Goal: Information Seeking & Learning: Learn about a topic

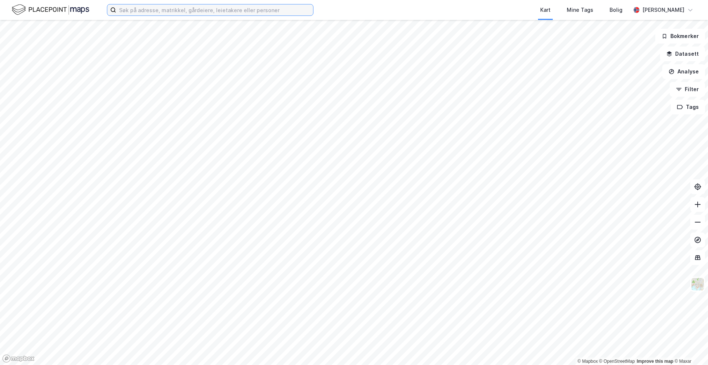
click at [128, 14] on input at bounding box center [214, 9] width 197 height 11
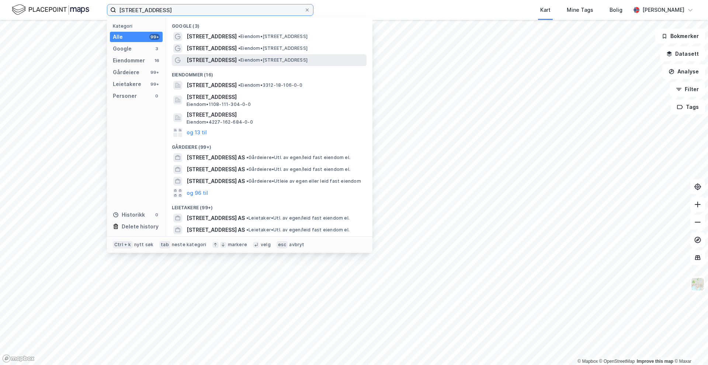
type input "[STREET_ADDRESS]"
click at [201, 64] on span "[STREET_ADDRESS]" at bounding box center [212, 60] width 50 height 9
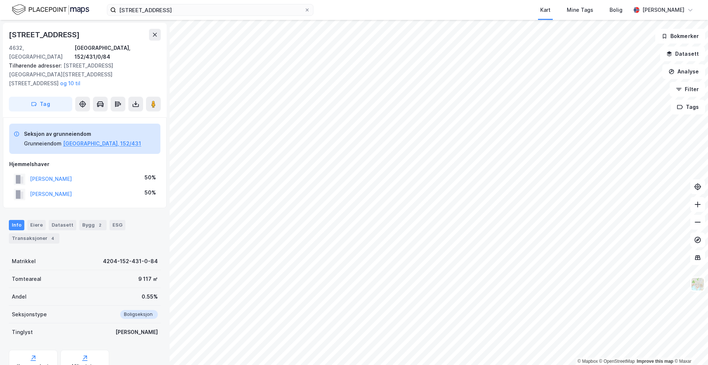
click at [431, 365] on html "industrigata 5 Kart Mine Tags Bolig Thomas Knudsen © Mapbox © OpenStreetMap Imp…" at bounding box center [354, 182] width 708 height 365
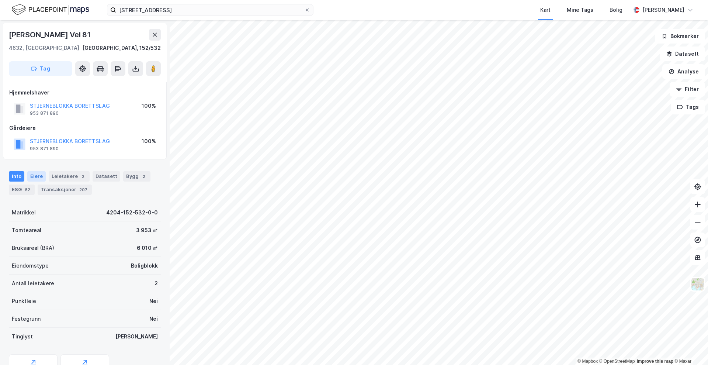
click at [37, 176] on div "Eiere" at bounding box center [36, 176] width 18 height 10
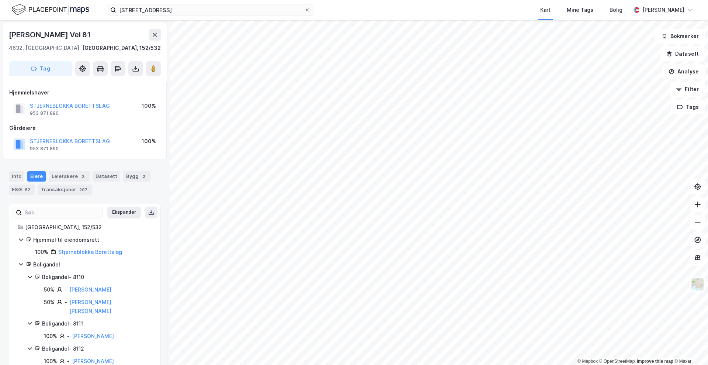
click at [20, 263] on icon at bounding box center [21, 264] width 6 height 6
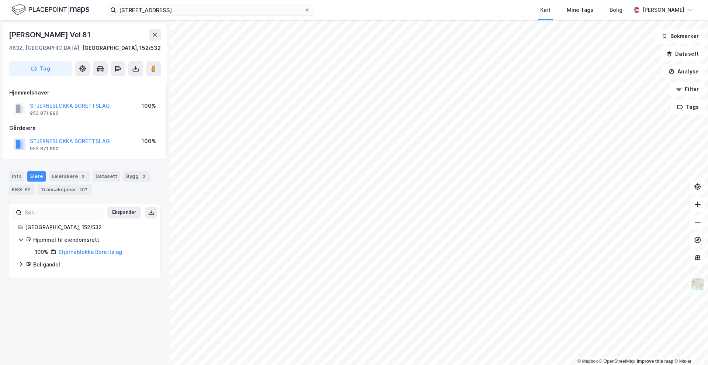
click at [20, 263] on icon at bounding box center [21, 264] width 6 height 6
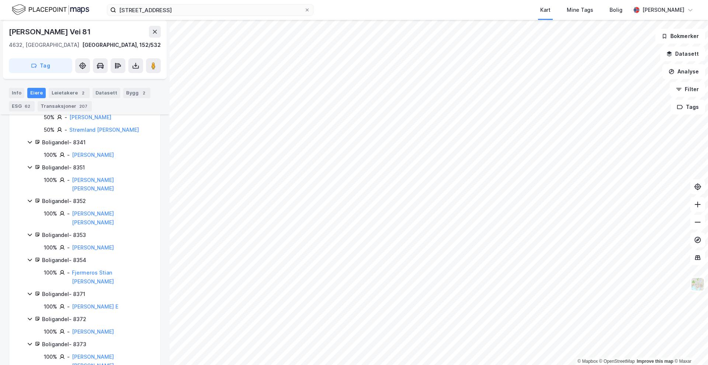
scroll to position [1876, 0]
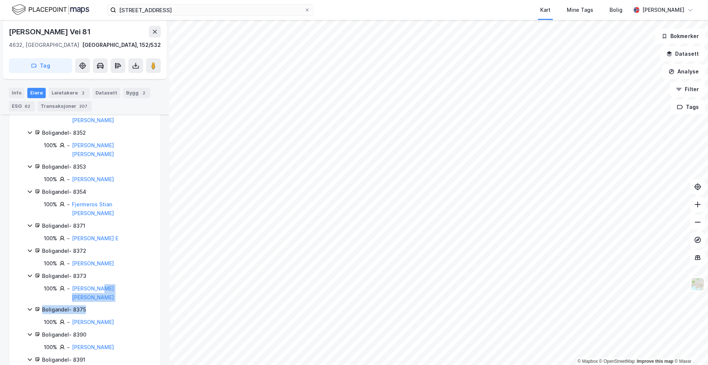
drag, startPoint x: 102, startPoint y: 132, endPoint x: 106, endPoint y: 138, distance: 7.1
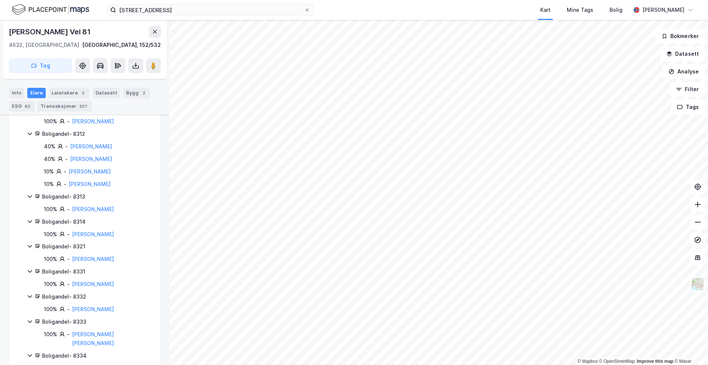
scroll to position [1553, 0]
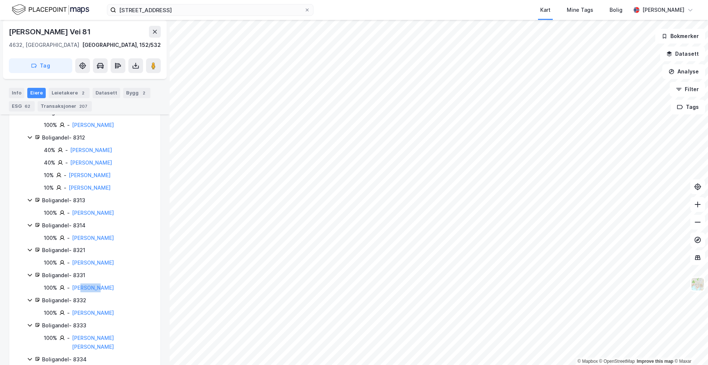
drag, startPoint x: 114, startPoint y: 163, endPoint x: 82, endPoint y: 160, distance: 32.6
click at [82, 283] on div "100% - Bøhn June" at bounding box center [98, 287] width 108 height 9
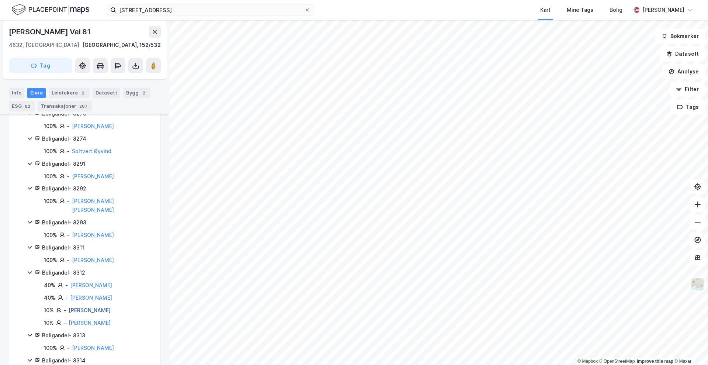
scroll to position [1415, 0]
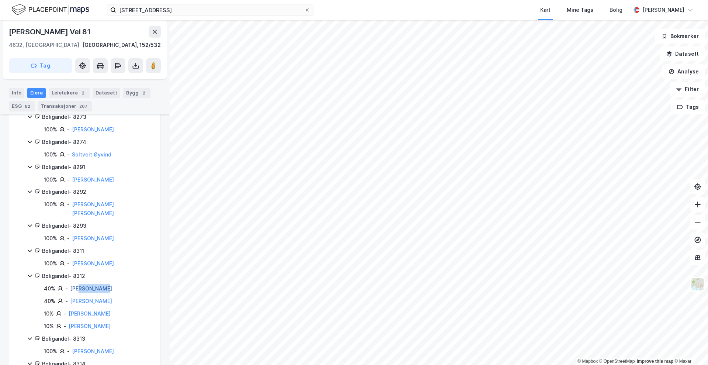
drag, startPoint x: 116, startPoint y: 167, endPoint x: 79, endPoint y: 161, distance: 37.7
click at [79, 284] on div "40% - Bakken Signe" at bounding box center [98, 288] width 108 height 9
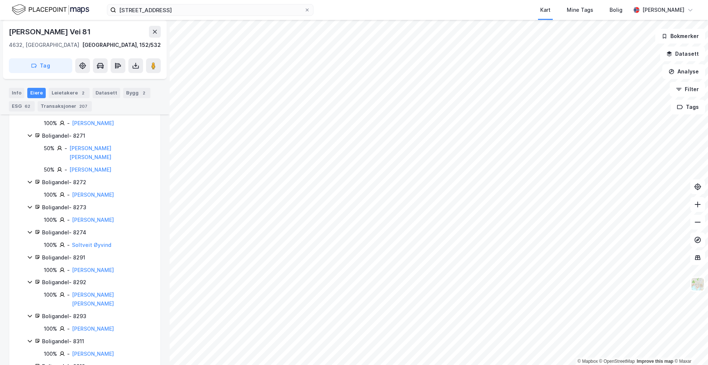
scroll to position [1307, 0]
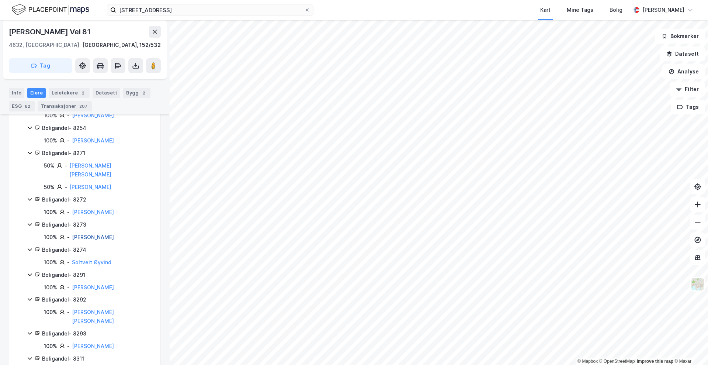
drag, startPoint x: 119, startPoint y: 122, endPoint x: 87, endPoint y: 120, distance: 31.8
click at [87, 233] on div "100% - Sehm Edvin Eikild" at bounding box center [98, 237] width 108 height 9
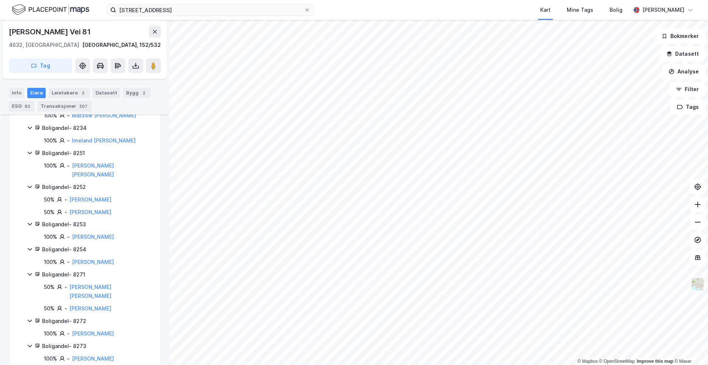
scroll to position [1168, 0]
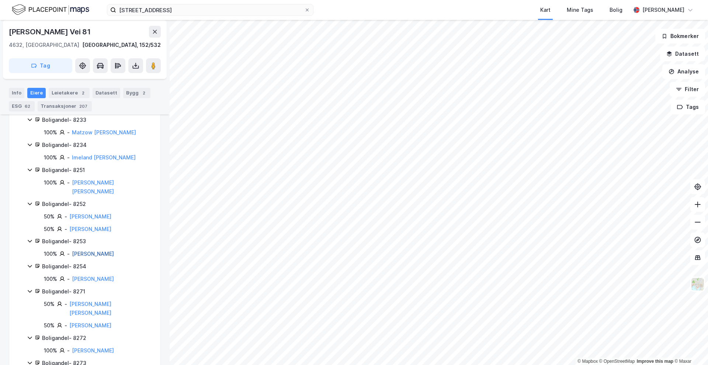
drag, startPoint x: 105, startPoint y: 147, endPoint x: 78, endPoint y: 145, distance: 27.4
click at [78, 249] on div "100% - Antonsen Kjell" at bounding box center [98, 253] width 108 height 9
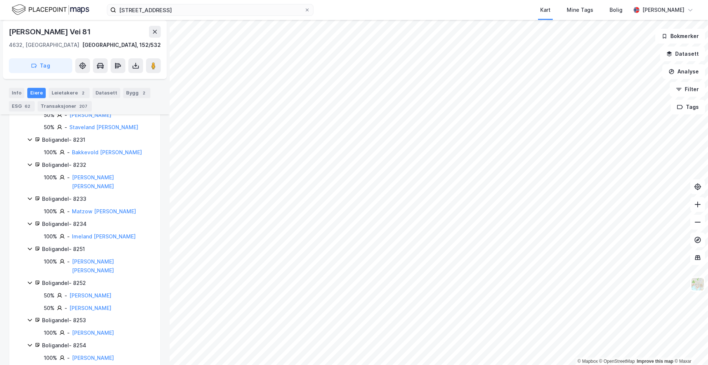
scroll to position [1030, 0]
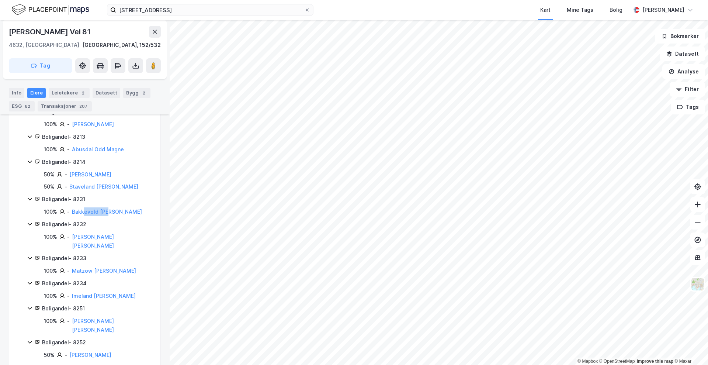
drag, startPoint x: 114, startPoint y: 125, endPoint x: 83, endPoint y: 119, distance: 31.2
click at [83, 207] on div "100% - Bakkevold Oda" at bounding box center [98, 211] width 108 height 9
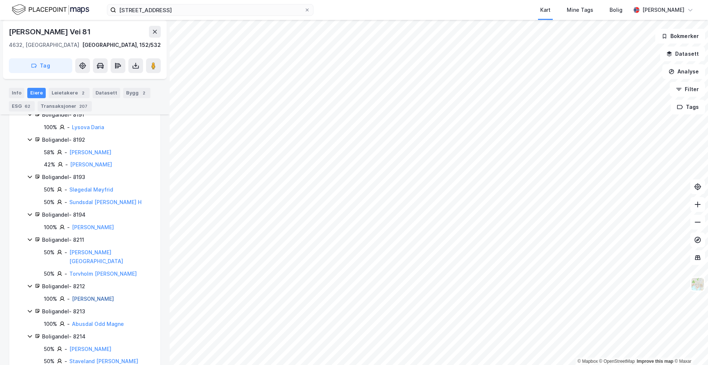
scroll to position [846, 0]
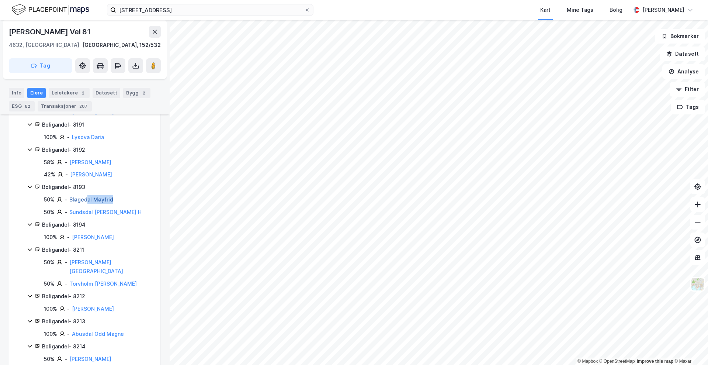
drag, startPoint x: 118, startPoint y: 122, endPoint x: 86, endPoint y: 118, distance: 32.0
click at [86, 195] on div "50% - Sløgedal Møyfrid" at bounding box center [98, 199] width 108 height 9
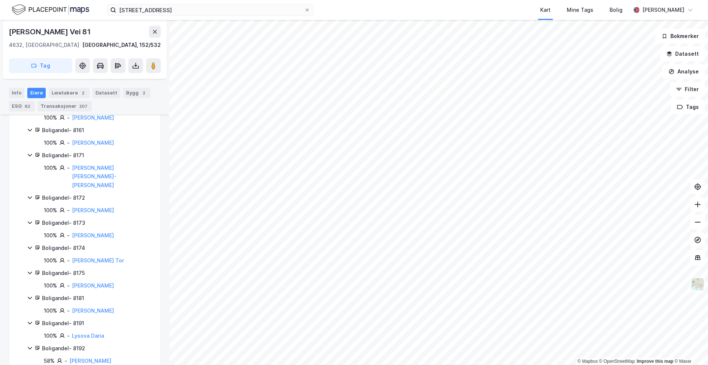
scroll to position [646, 0]
drag, startPoint x: 104, startPoint y: 202, endPoint x: 87, endPoint y: 209, distance: 18.8
click at [73, 270] on div "Boligandel - 8175 100% - Silber Aaron" at bounding box center [89, 280] width 125 height 21
drag, startPoint x: 107, startPoint y: 208, endPoint x: 74, endPoint y: 206, distance: 33.3
click at [72, 282] on div "100% - Silber Aaron" at bounding box center [98, 286] width 108 height 9
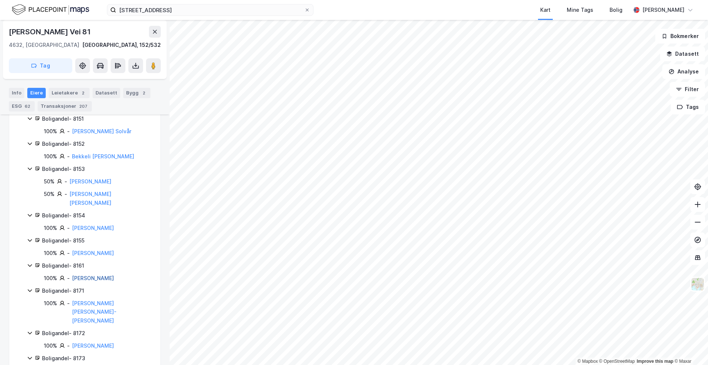
scroll to position [508, 0]
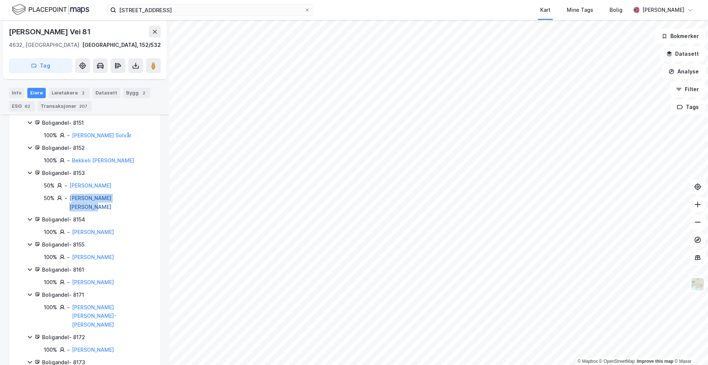
drag, startPoint x: 137, startPoint y: 144, endPoint x: 75, endPoint y: 141, distance: 62.8
click at [74, 194] on div "50% - Wergeland Ingrid Falkum" at bounding box center [98, 203] width 108 height 18
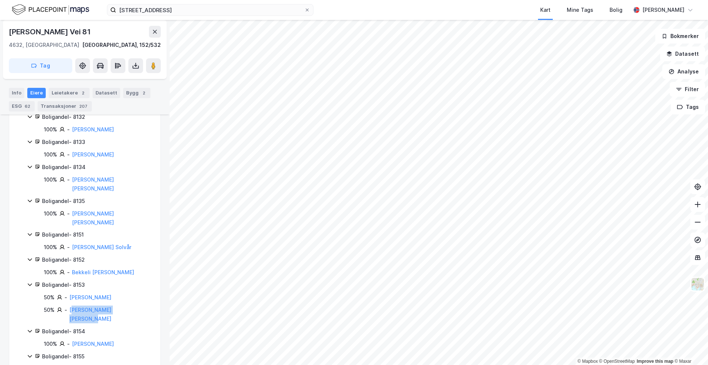
scroll to position [384, 0]
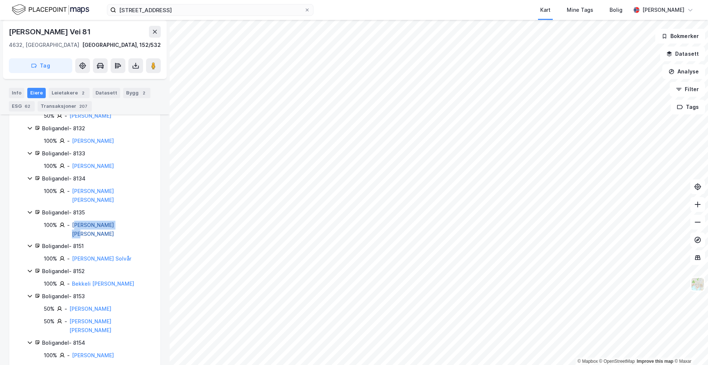
drag, startPoint x: 124, startPoint y: 183, endPoint x: 77, endPoint y: 179, distance: 47.1
click at [77, 221] on div "100% - Doughty Lee Edwin" at bounding box center [98, 230] width 108 height 18
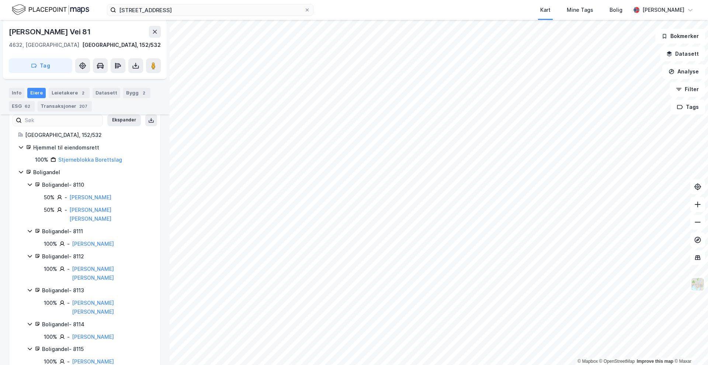
scroll to position [93, 0]
click at [14, 105] on div "ESG 62" at bounding box center [22, 106] width 26 height 10
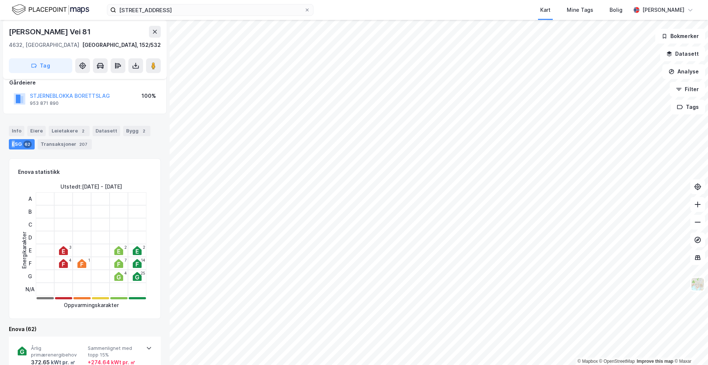
scroll to position [46, 0]
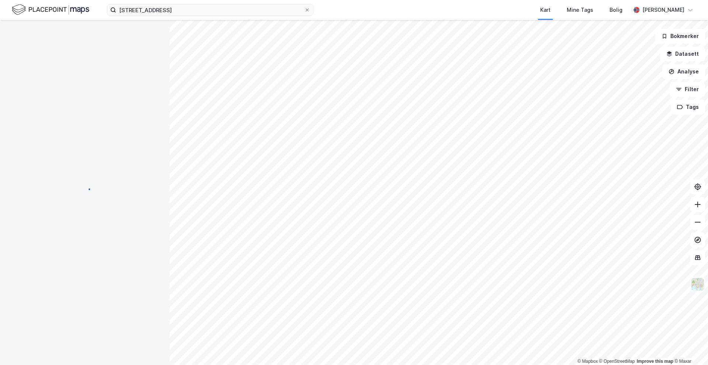
scroll to position [41, 0]
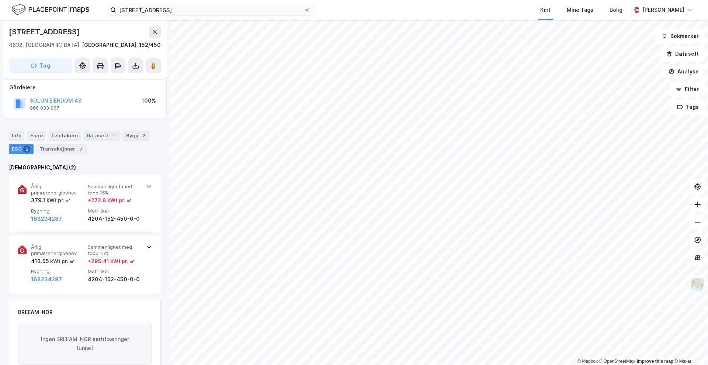
click at [58, 96] on div "SOLON EIENDOM AS" at bounding box center [56, 100] width 52 height 9
click at [0, 0] on button "SOLON EIENDOM AS" at bounding box center [0, 0] width 0 height 0
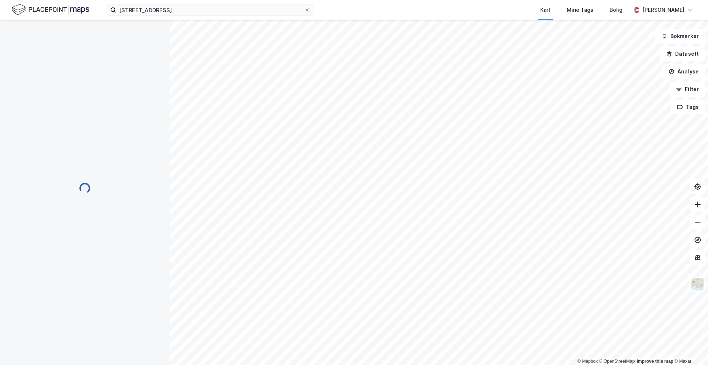
scroll to position [41, 0]
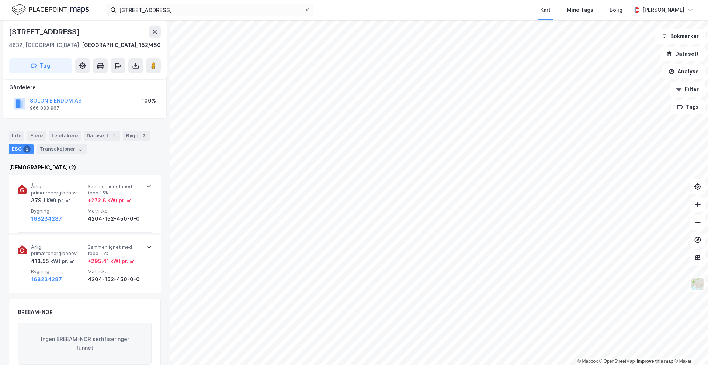
scroll to position [41, 0]
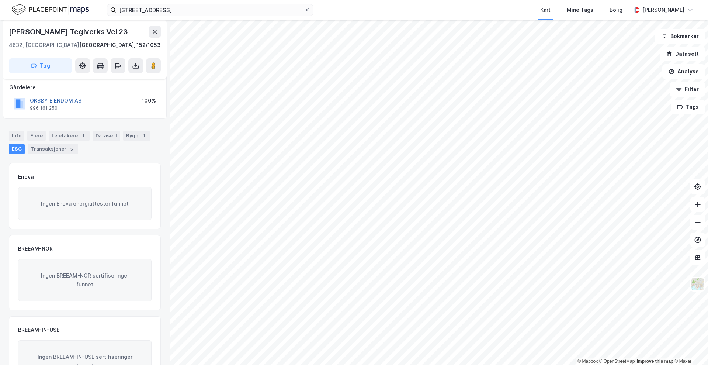
click at [0, 0] on button "OKSØY EIENDOM AS" at bounding box center [0, 0] width 0 height 0
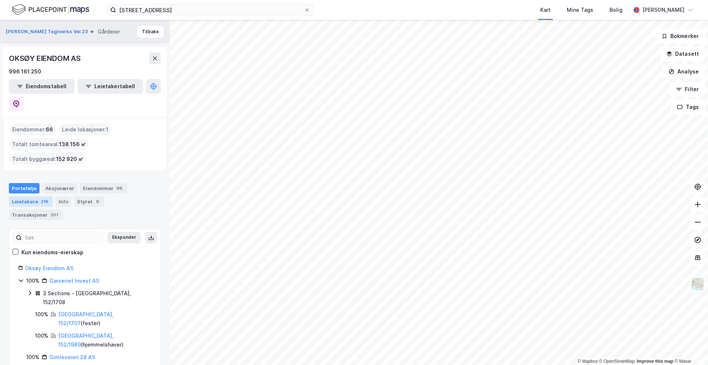
click at [28, 196] on div "Leietakere 216" at bounding box center [31, 201] width 44 height 10
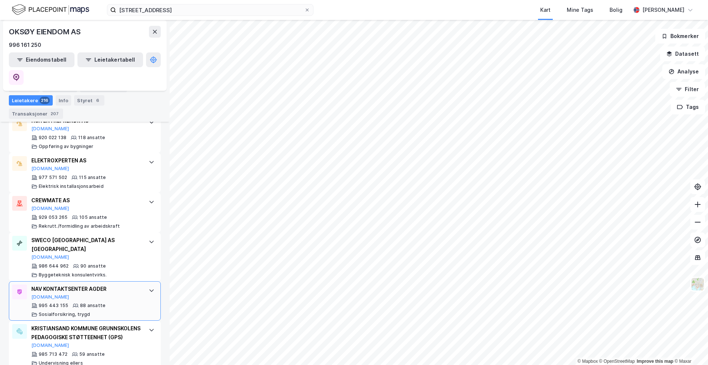
scroll to position [307, 0]
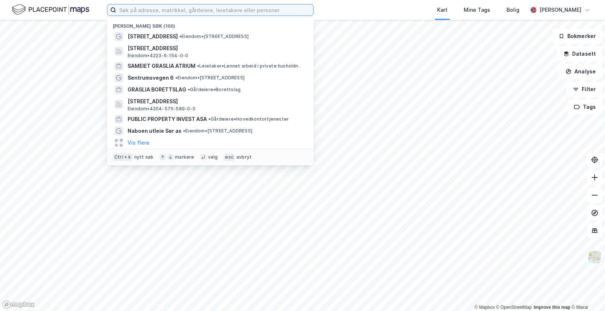
click at [144, 13] on input at bounding box center [214, 9] width 197 height 11
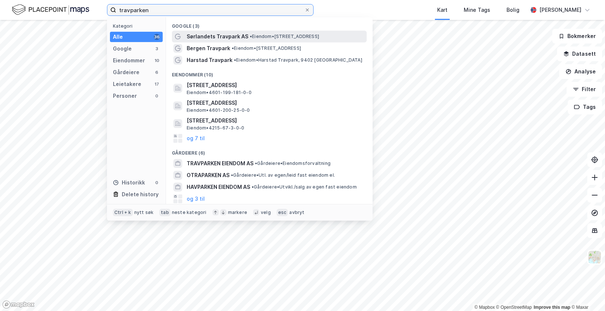
type input "travparken"
click at [206, 38] on span "Sørlandets Travpark AS" at bounding box center [218, 36] width 62 height 9
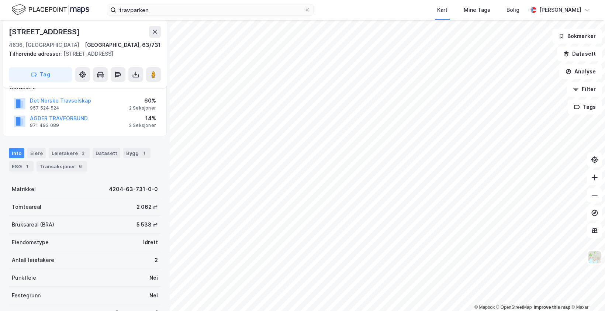
scroll to position [62, 0]
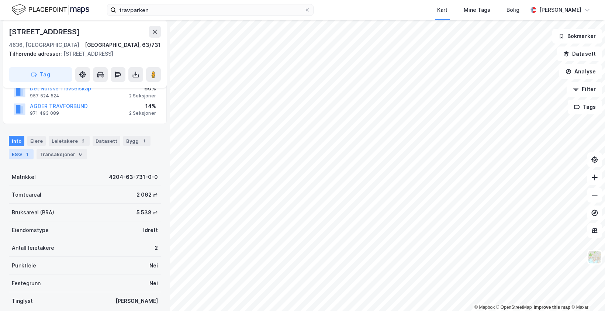
click at [20, 149] on div "ESG 1" at bounding box center [21, 154] width 25 height 10
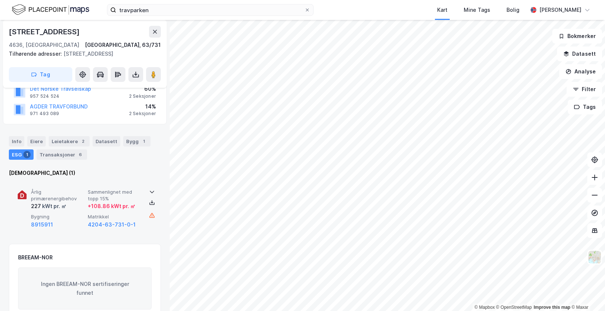
scroll to position [62, 0]
click at [152, 204] on icon at bounding box center [152, 202] width 6 height 6
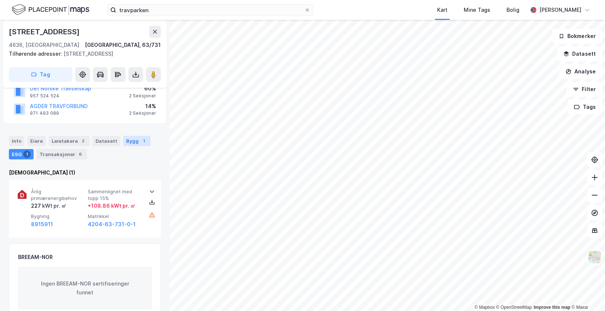
click at [123, 140] on div "Bygg 1" at bounding box center [136, 141] width 27 height 10
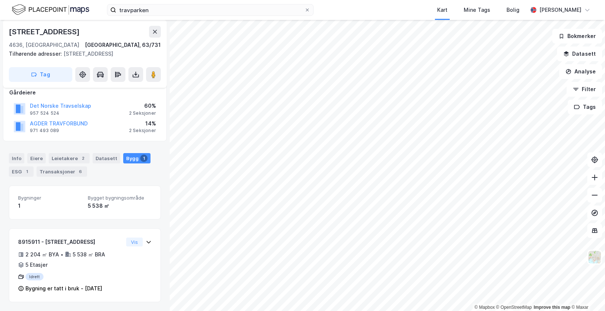
scroll to position [44, 0]
click at [31, 158] on div "Eiere" at bounding box center [36, 158] width 18 height 10
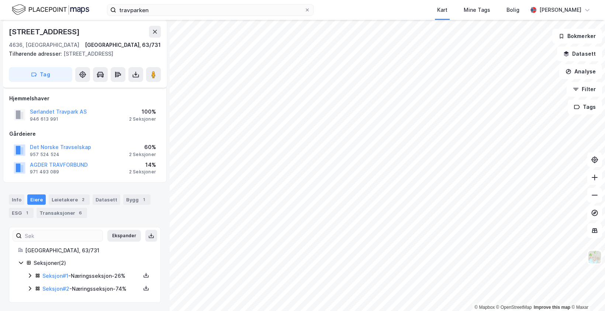
scroll to position [4, 0]
